Goal: Find specific page/section: Find specific page/section

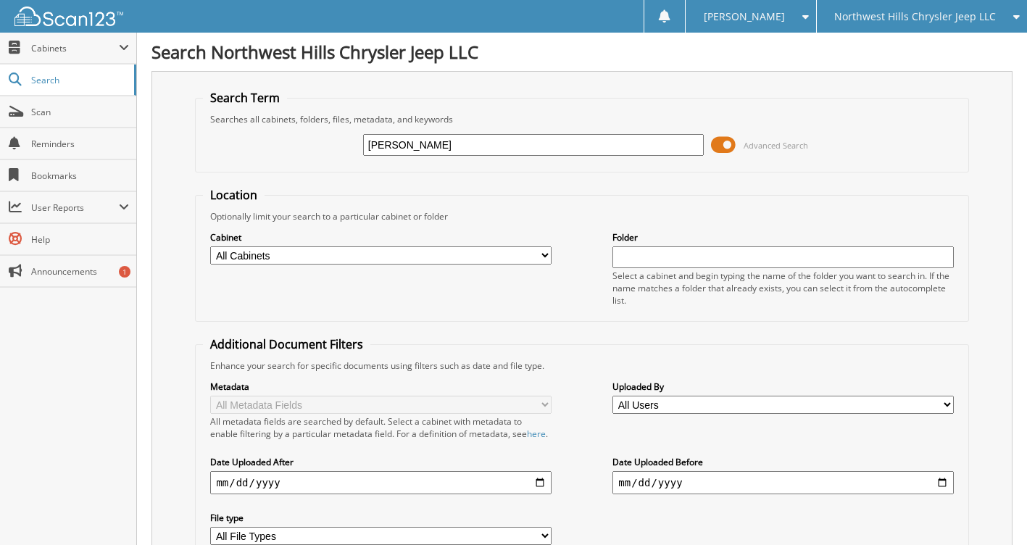
type input "[PERSON_NAME]"
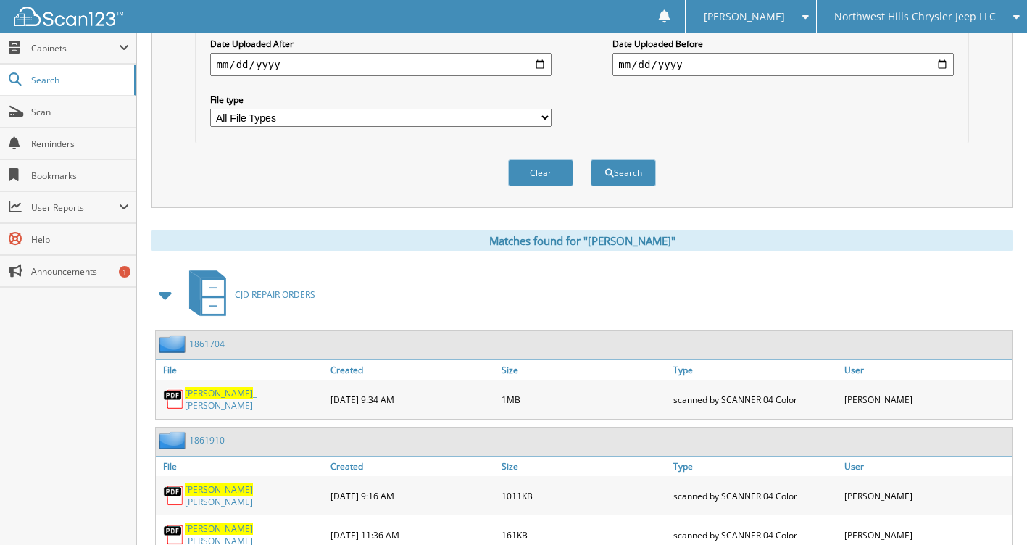
scroll to position [580, 0]
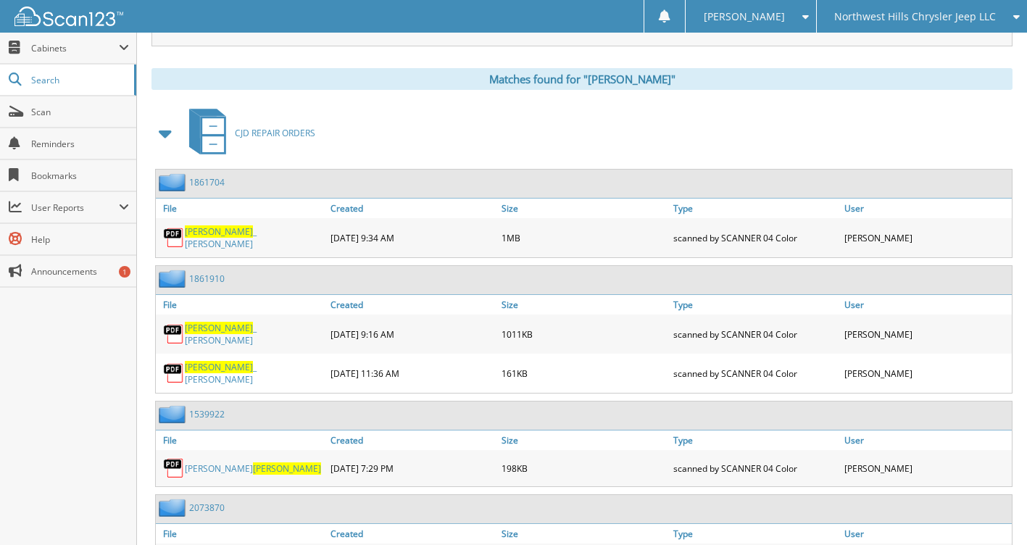
click at [167, 146] on span at bounding box center [166, 133] width 20 height 26
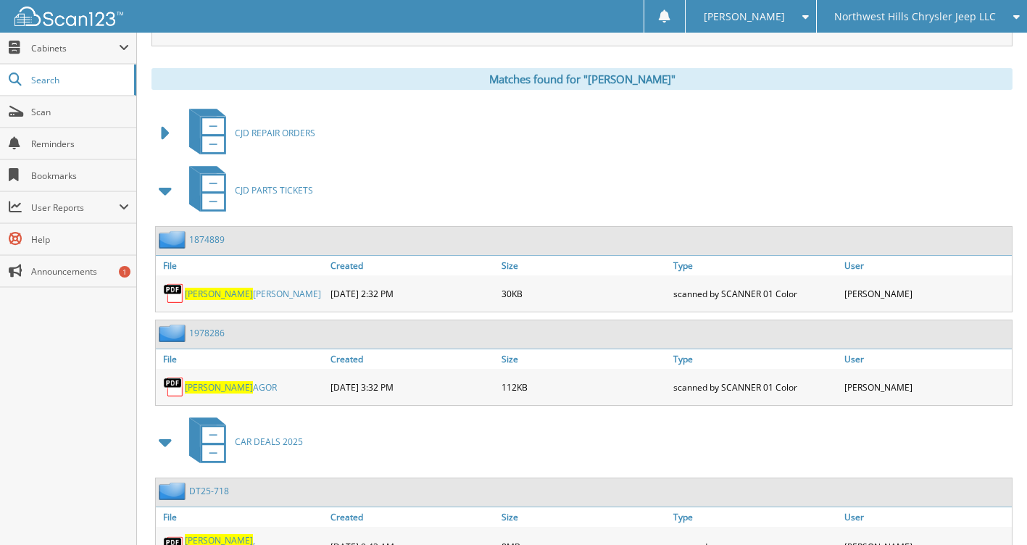
click at [162, 201] on span at bounding box center [166, 191] width 20 height 26
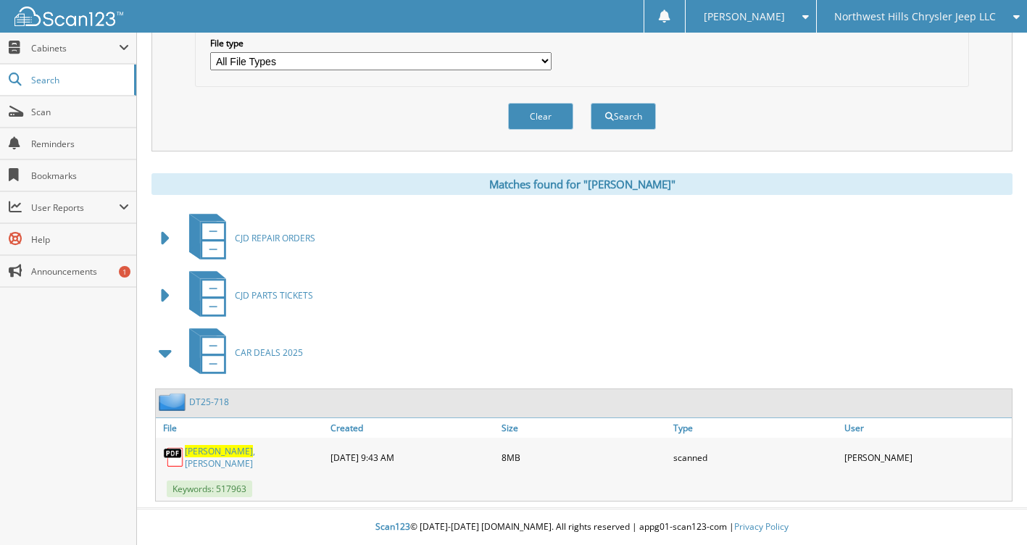
click at [220, 404] on link "DT25-718" at bounding box center [209, 402] width 40 height 12
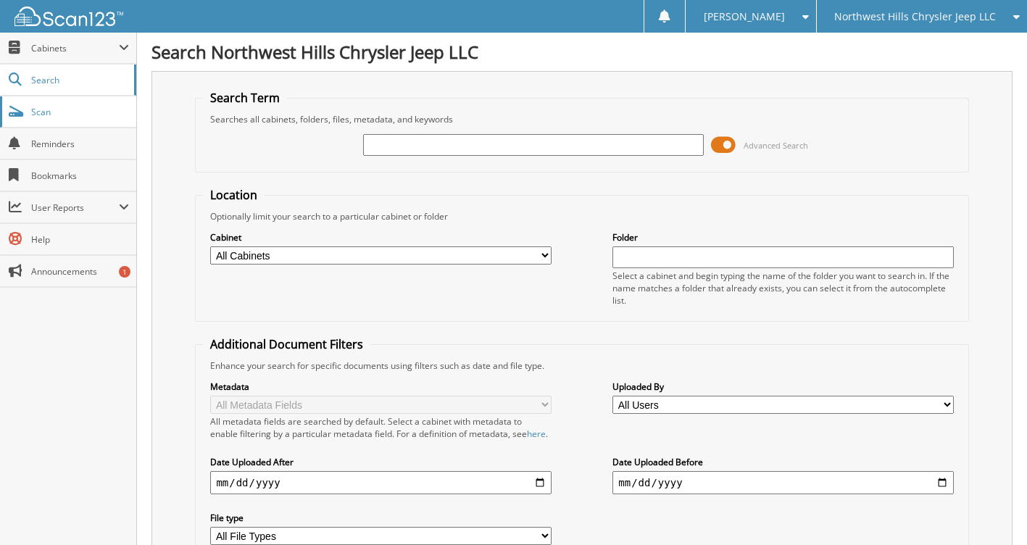
click at [67, 119] on link "Scan" at bounding box center [68, 111] width 136 height 31
